Goal: Task Accomplishment & Management: Manage account settings

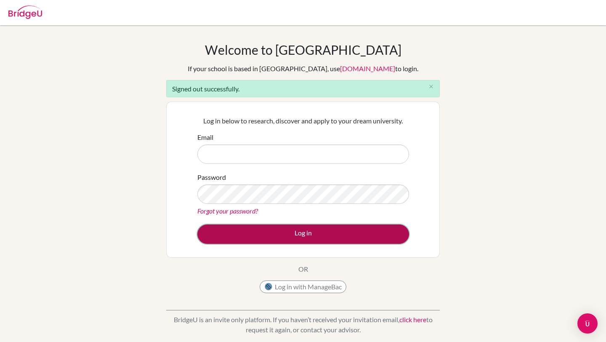
click at [354, 231] on button "Log in" at bounding box center [303, 233] width 212 height 19
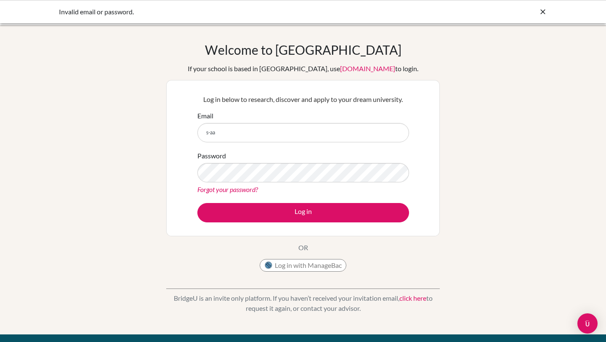
type input "[EMAIL_ADDRESS][PERSON_NAME][DOMAIN_NAME]"
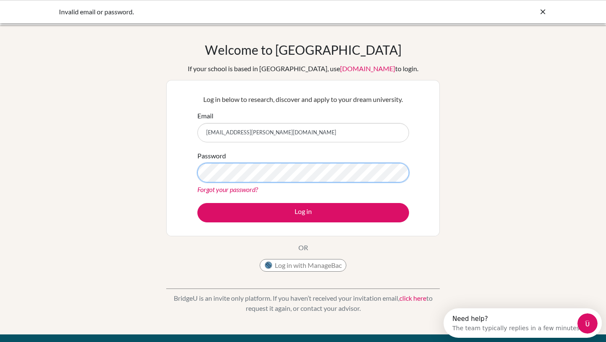
click at [197, 203] on button "Log in" at bounding box center [303, 212] width 212 height 19
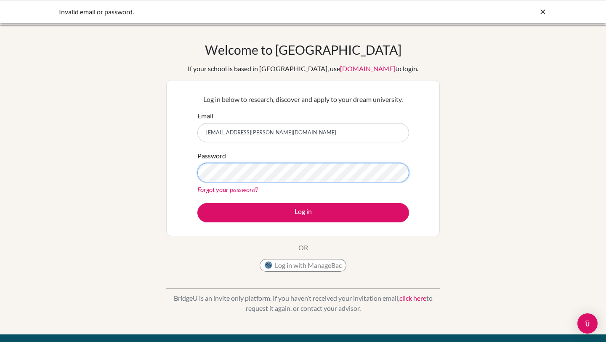
click at [197, 203] on button "Log in" at bounding box center [303, 212] width 212 height 19
